Goal: Information Seeking & Learning: Learn about a topic

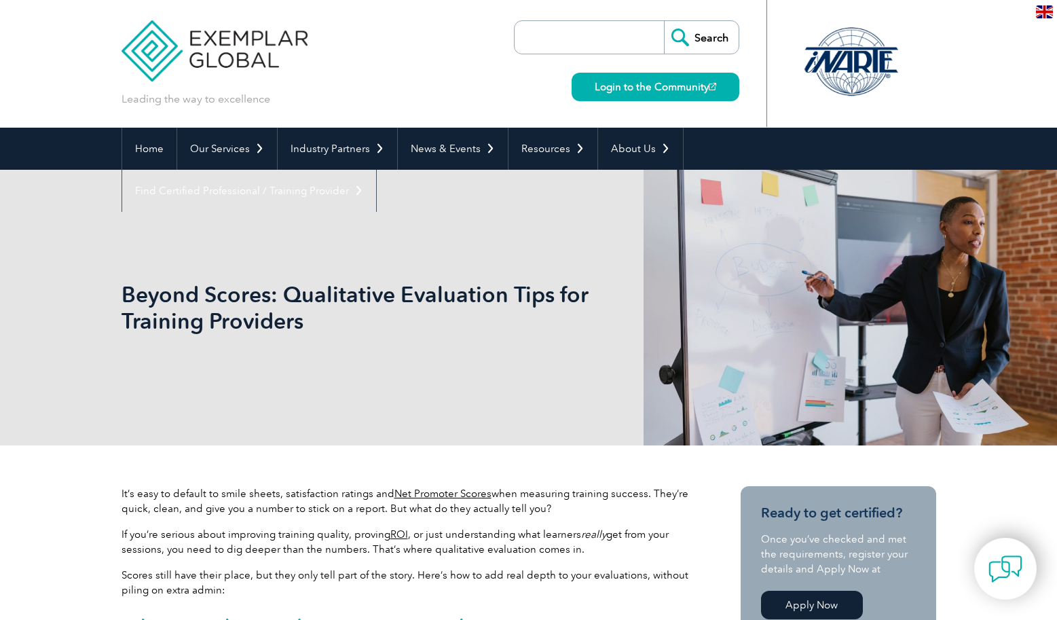
drag, startPoint x: 120, startPoint y: 295, endPoint x: 194, endPoint y: 381, distance: 113.1
click at [195, 382] on div "Beyond Scores: Qualitative Evaluation Tips for Training Providers" at bounding box center [528, 308] width 1057 height 276
click at [194, 381] on p at bounding box center [325, 383] width 407 height 15
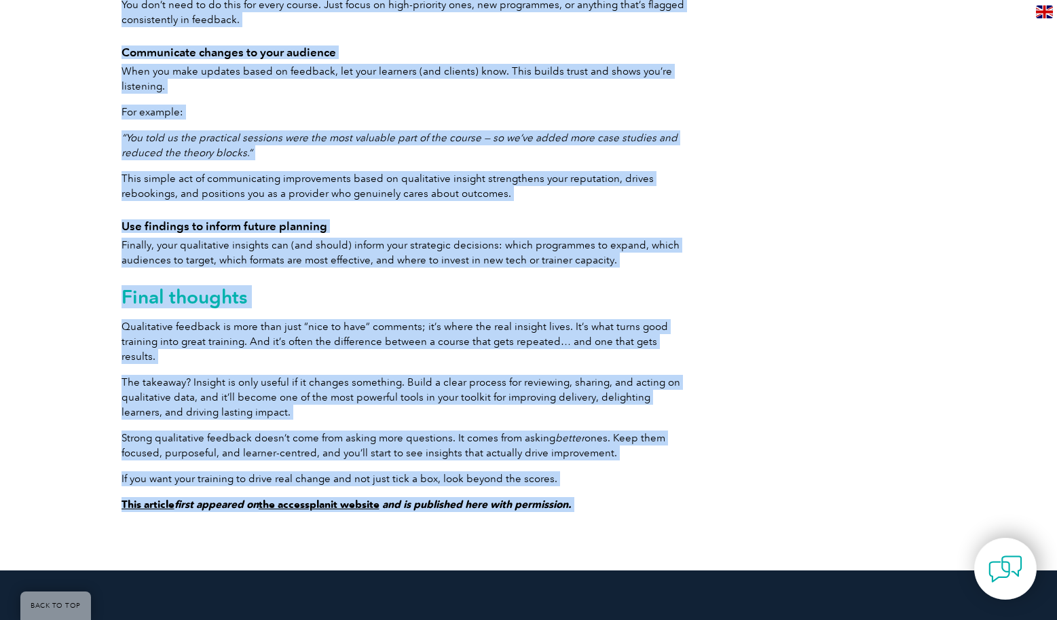
scroll to position [7696, 0]
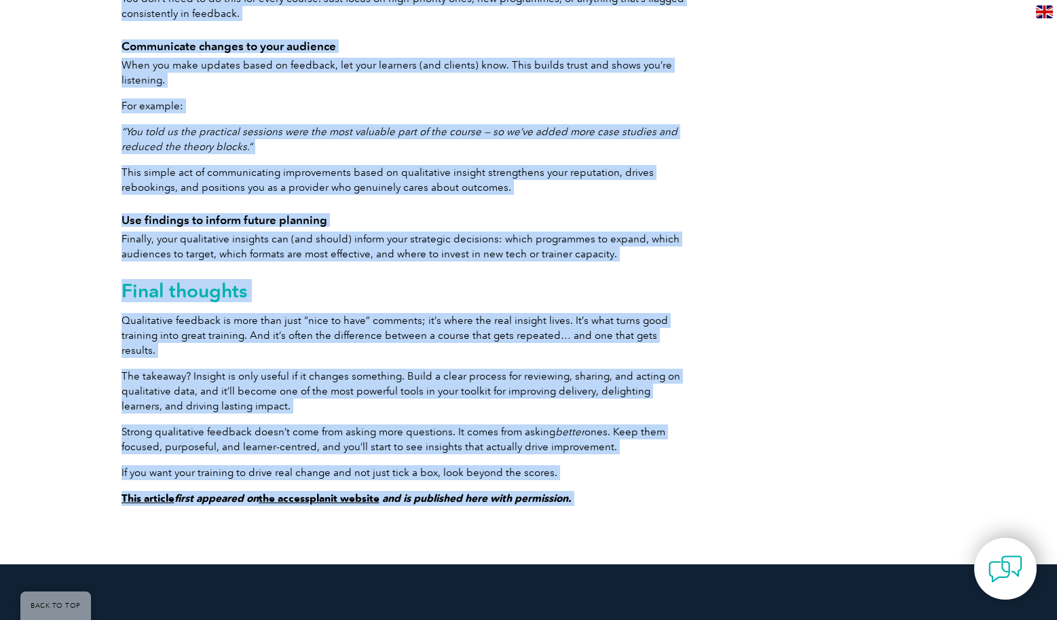
drag, startPoint x: 122, startPoint y: 291, endPoint x: 229, endPoint y: 534, distance: 265.7
copy body "Beyond Scores: Qualitative Evaluation Tips for Training Providers It’s easy to …"
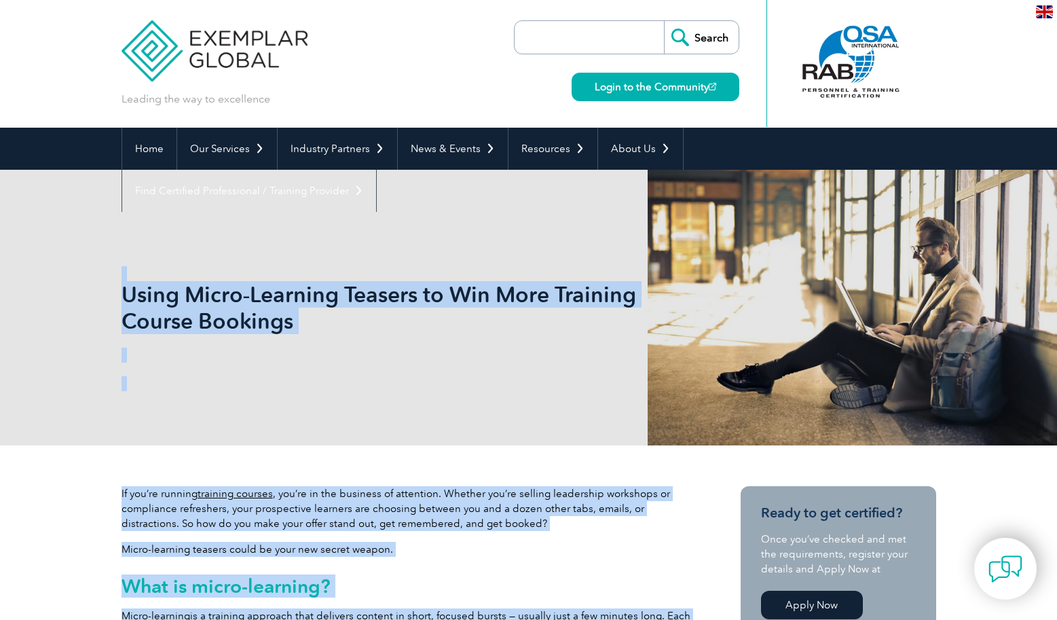
drag, startPoint x: 591, startPoint y: 401, endPoint x: 269, endPoint y: 238, distance: 361.4
drag, startPoint x: 269, startPoint y: 238, endPoint x: 246, endPoint y: 287, distance: 53.2
copy body "Lorem Ipsum‑Dolorsit Ametcon ad Eli Sedd Eiusmodt Incidi Utlabore Et dol’ma ali…"
